Goal: Task Accomplishment & Management: Manage account settings

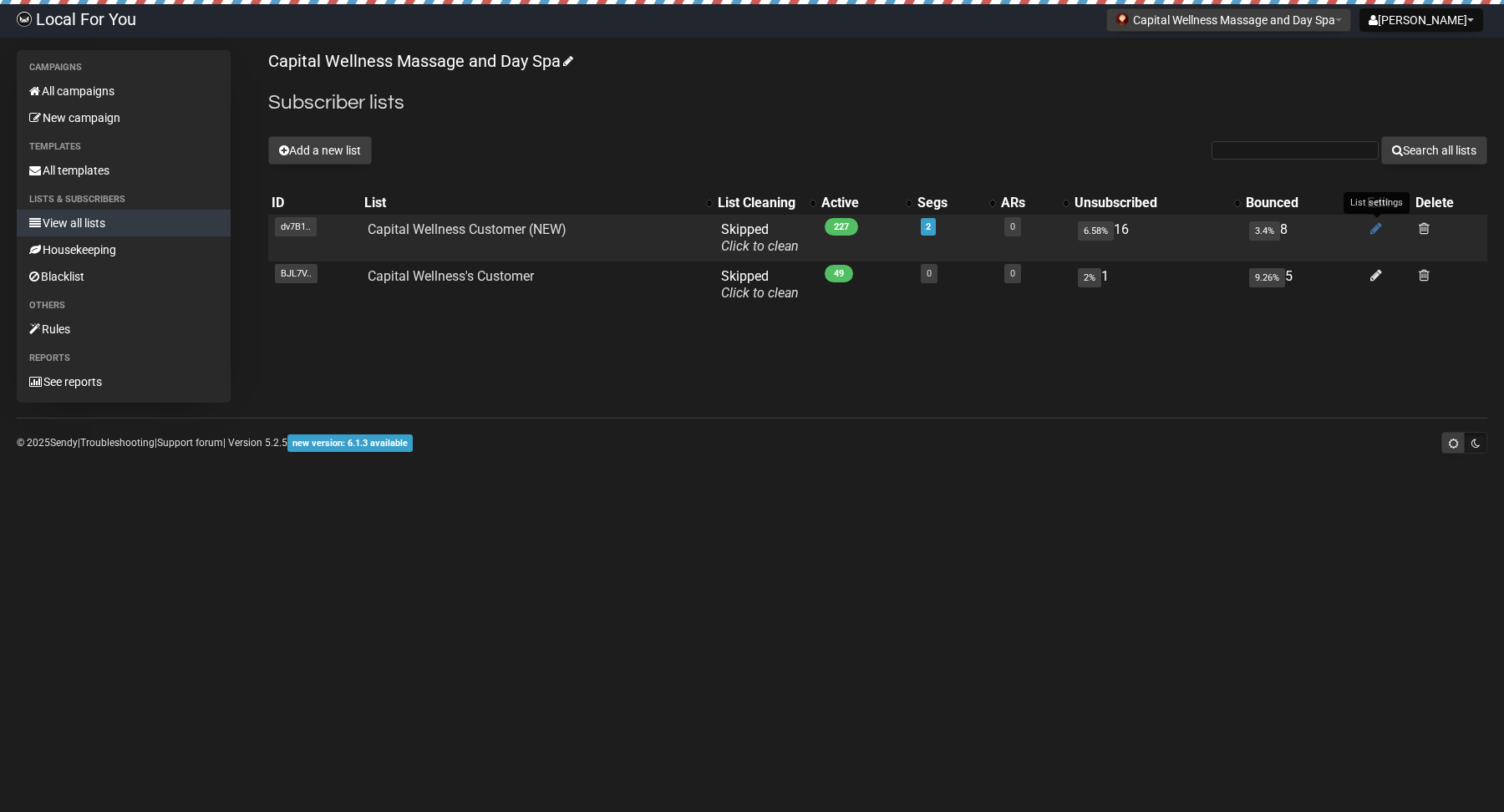
click at [1375, 228] on icon at bounding box center [1375, 228] width 12 height 14
click at [432, 228] on link "Capital Wellness Customer (NEW)" at bounding box center [467, 229] width 199 height 16
click at [1371, 232] on icon at bounding box center [1375, 228] width 12 height 14
click at [1376, 230] on icon at bounding box center [1375, 228] width 12 height 14
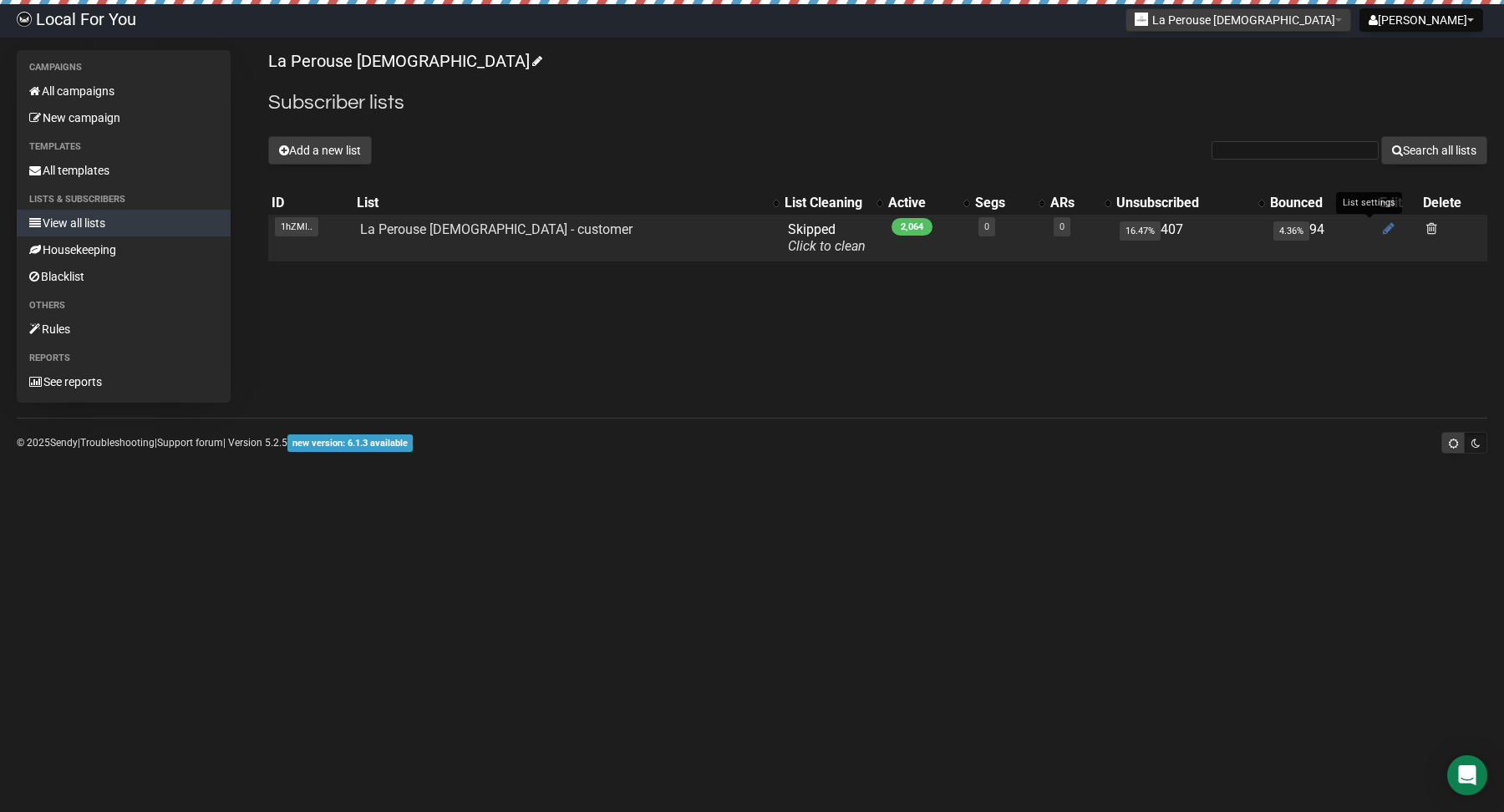
click at [1383, 230] on icon at bounding box center [1388, 228] width 12 height 14
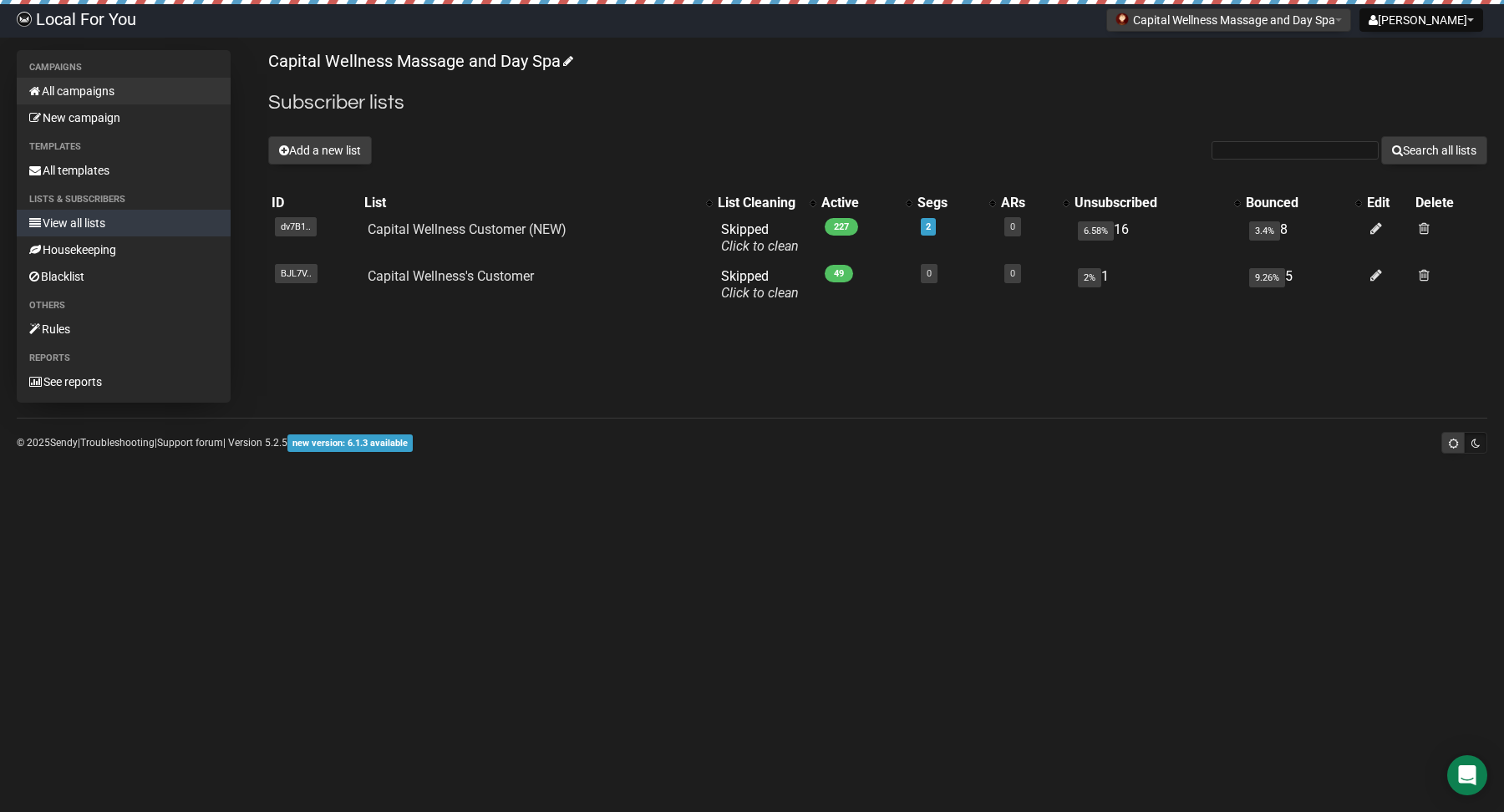
click at [94, 90] on link "All campaigns" at bounding box center [124, 91] width 214 height 27
